Goal: Information Seeking & Learning: Check status

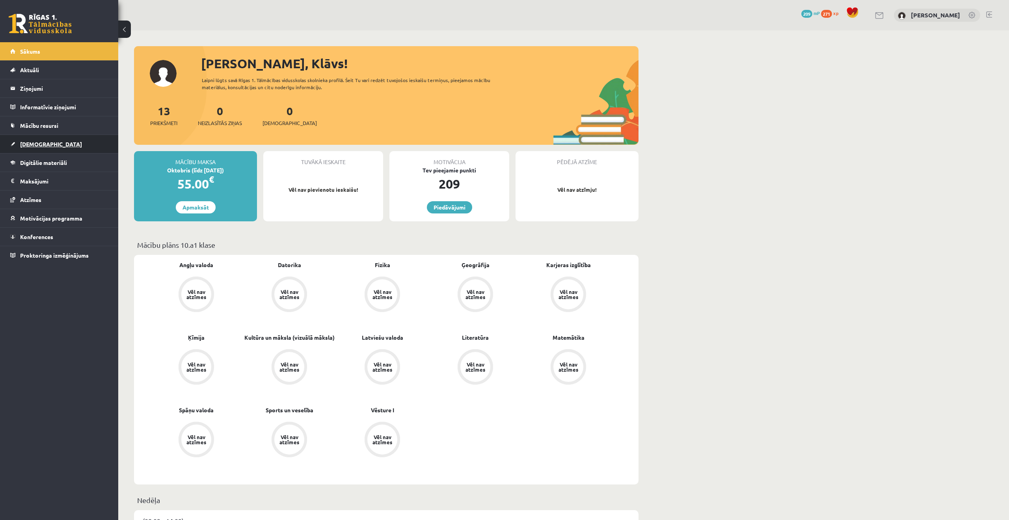
click at [36, 142] on span "[DEMOGRAPHIC_DATA]" at bounding box center [51, 143] width 62 height 7
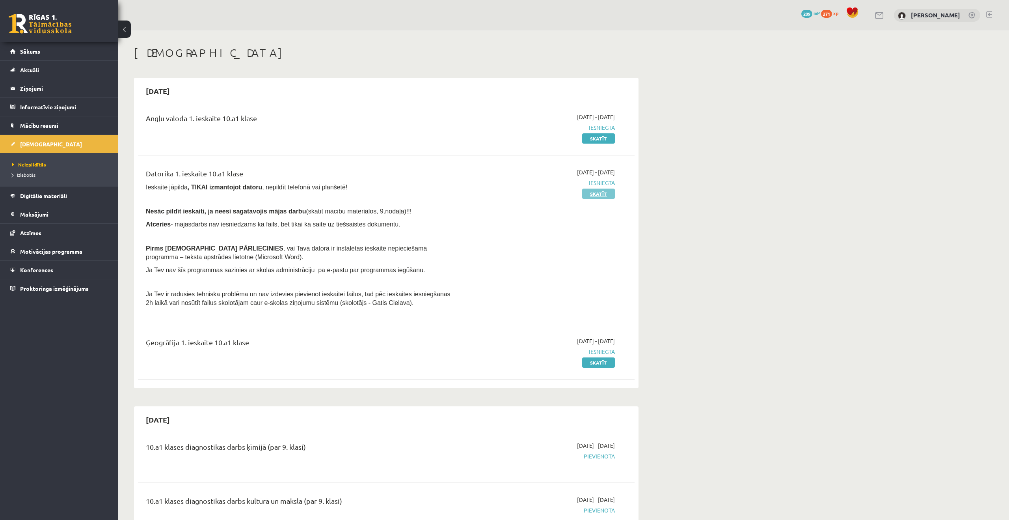
click at [606, 192] on link "Skatīt" at bounding box center [598, 193] width 33 height 10
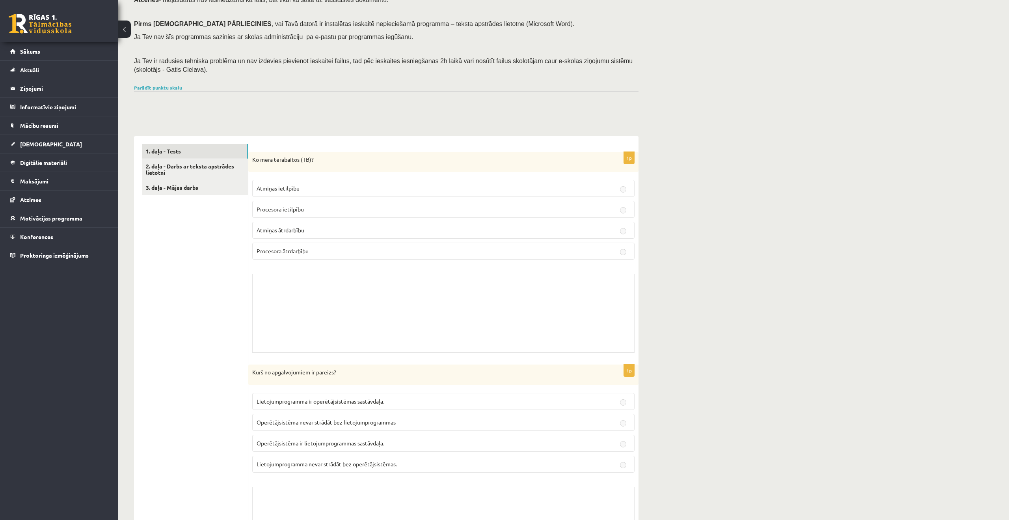
scroll to position [102, 0]
click at [191, 191] on link "3. daļa - Mājas darbs" at bounding box center [195, 186] width 106 height 15
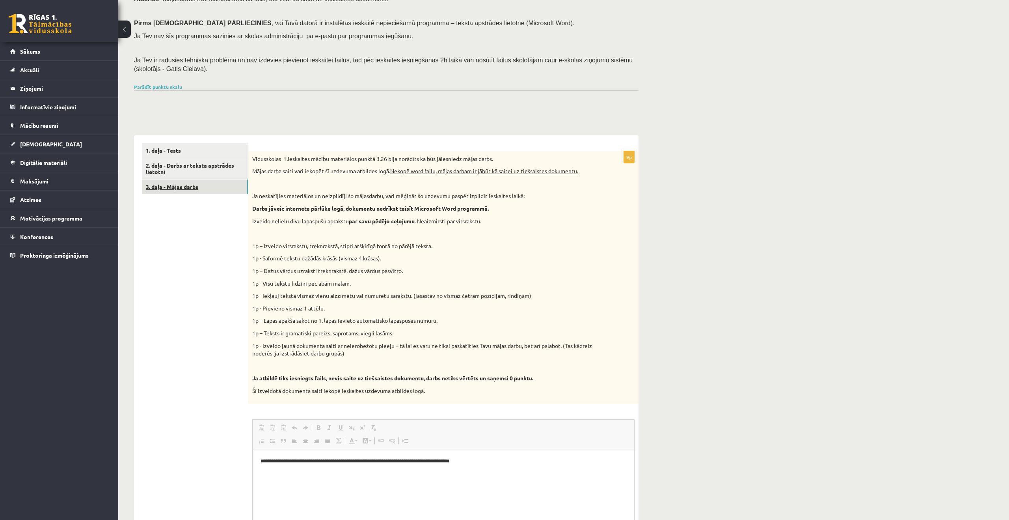
scroll to position [0, 0]
click at [36, 53] on span "Sākums" at bounding box center [30, 51] width 20 height 7
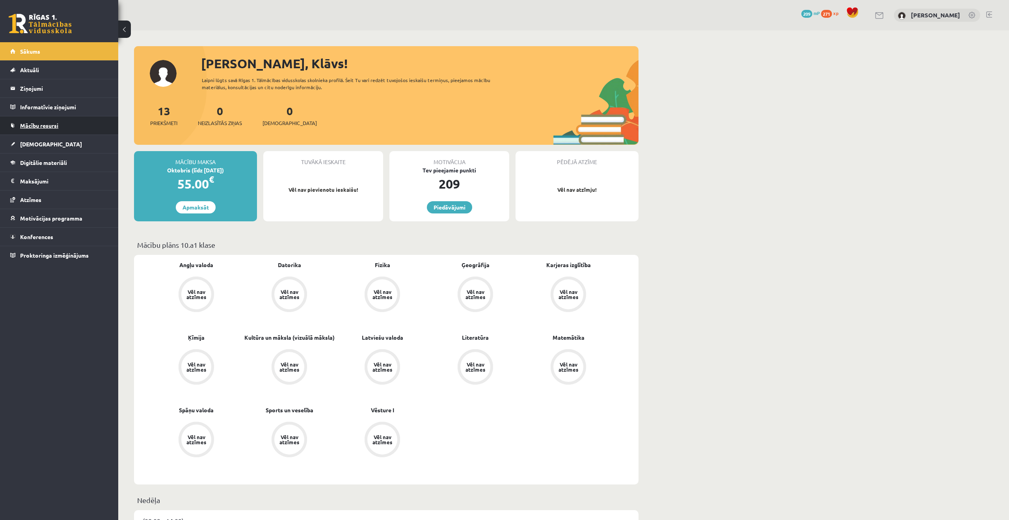
click at [47, 129] on link "Mācību resursi" at bounding box center [59, 125] width 98 height 18
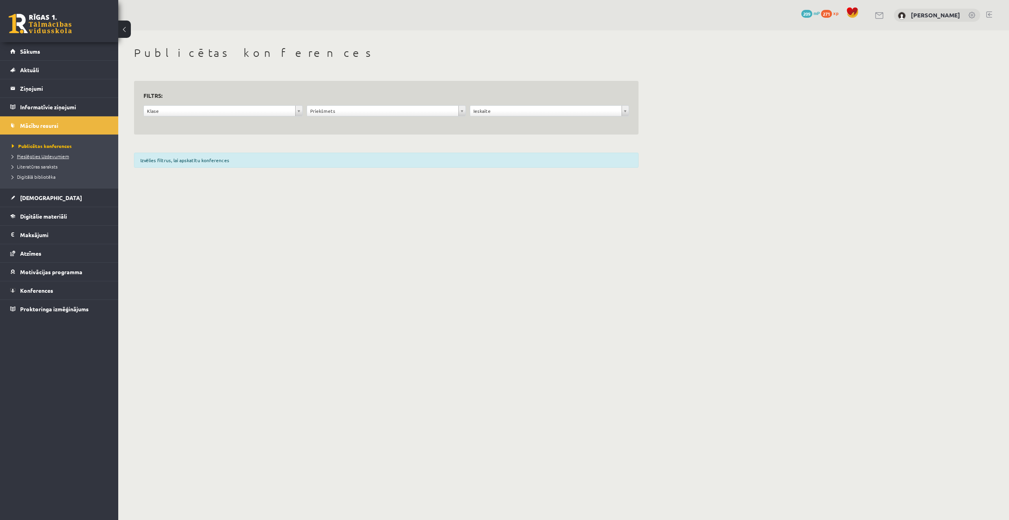
click at [43, 155] on span "Pieslēgties Uzdevumiem" at bounding box center [40, 156] width 57 height 6
click at [41, 202] on link "[DEMOGRAPHIC_DATA]" at bounding box center [59, 197] width 98 height 18
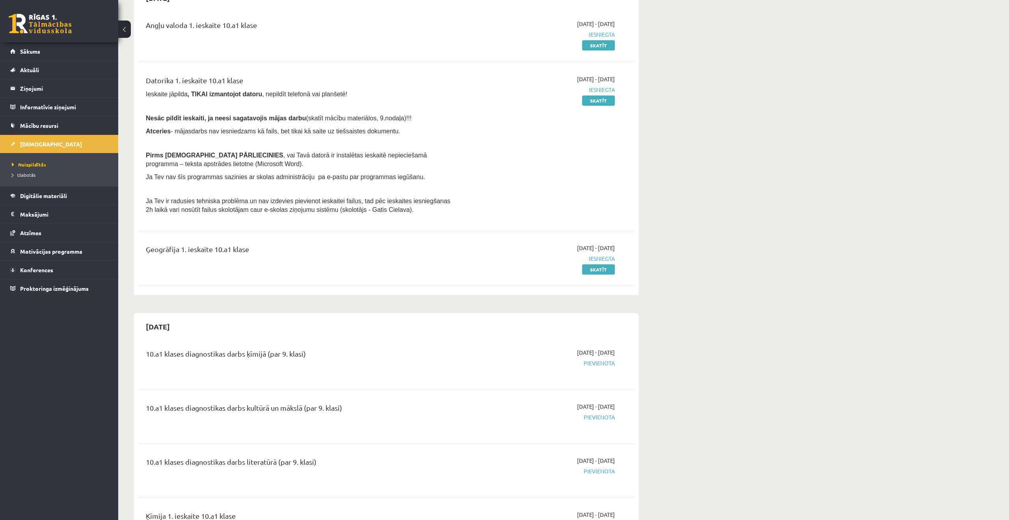
scroll to position [94, 0]
